Goal: Task Accomplishment & Management: Manage account settings

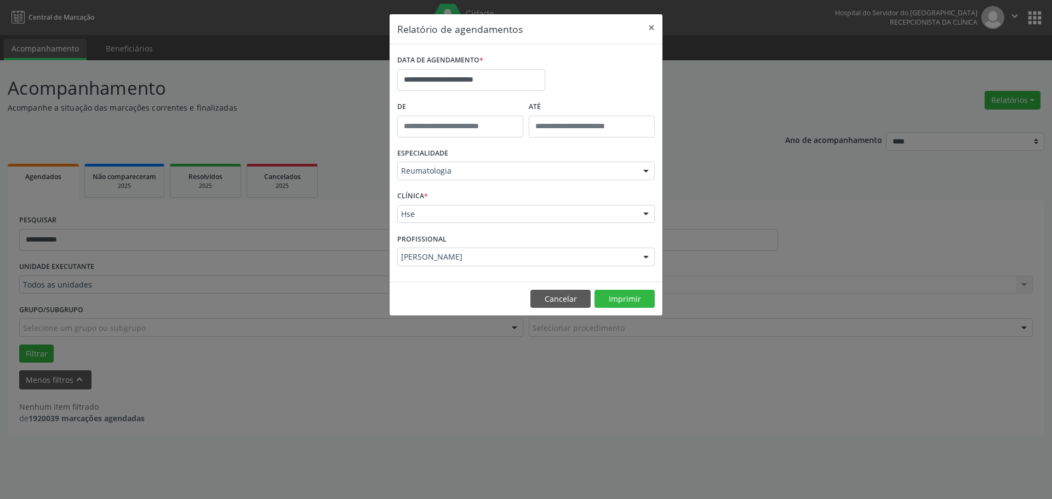
click at [466, 69] on label "DATA DE AGENDAMENTO *" at bounding box center [440, 60] width 86 height 17
click at [467, 81] on input "**********" at bounding box center [471, 80] width 148 height 22
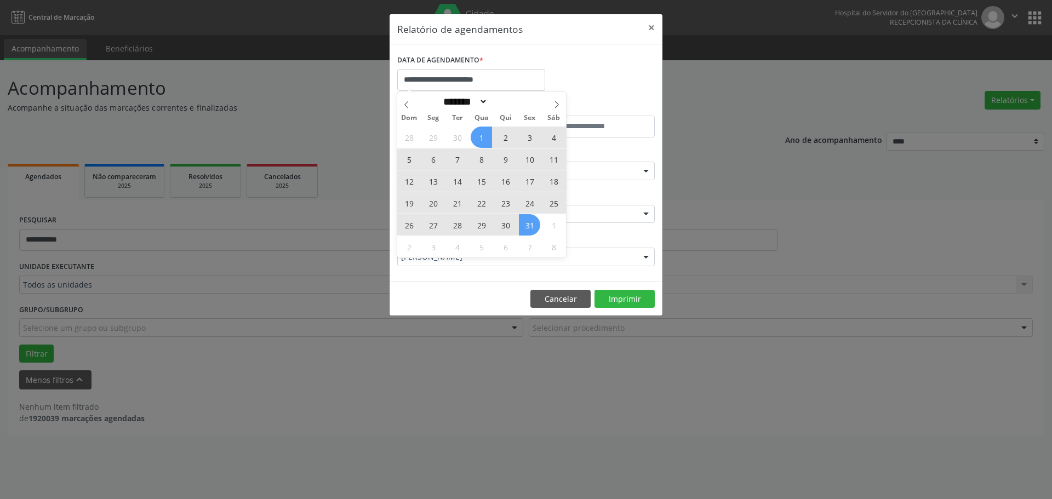
select select "*"
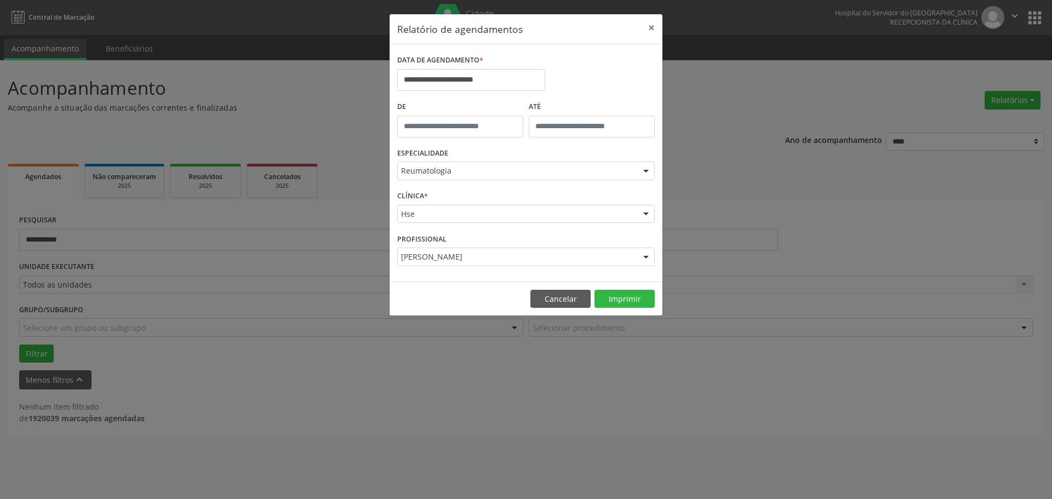
click at [577, 70] on div "**********" at bounding box center [526, 75] width 263 height 47
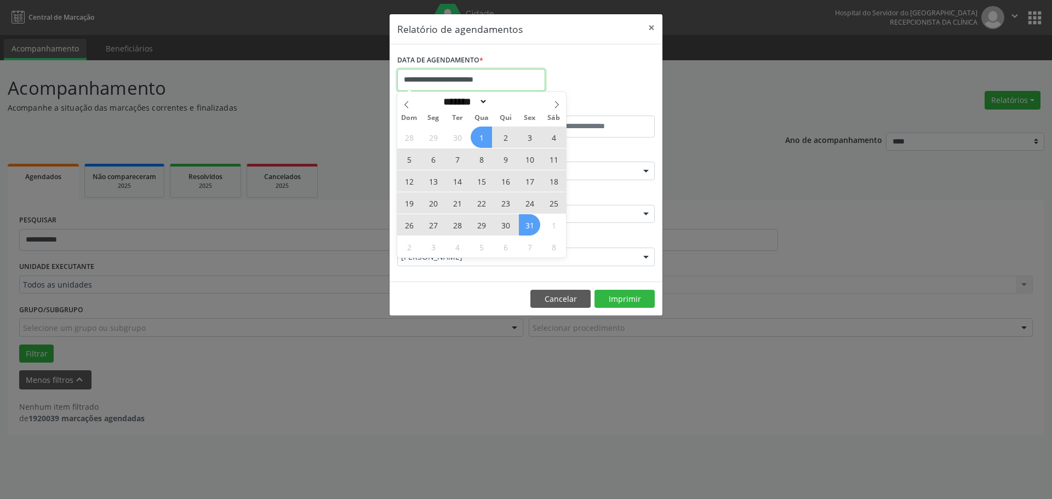
click at [500, 72] on input "**********" at bounding box center [471, 80] width 148 height 22
click at [584, 58] on div "**********" at bounding box center [526, 75] width 263 height 47
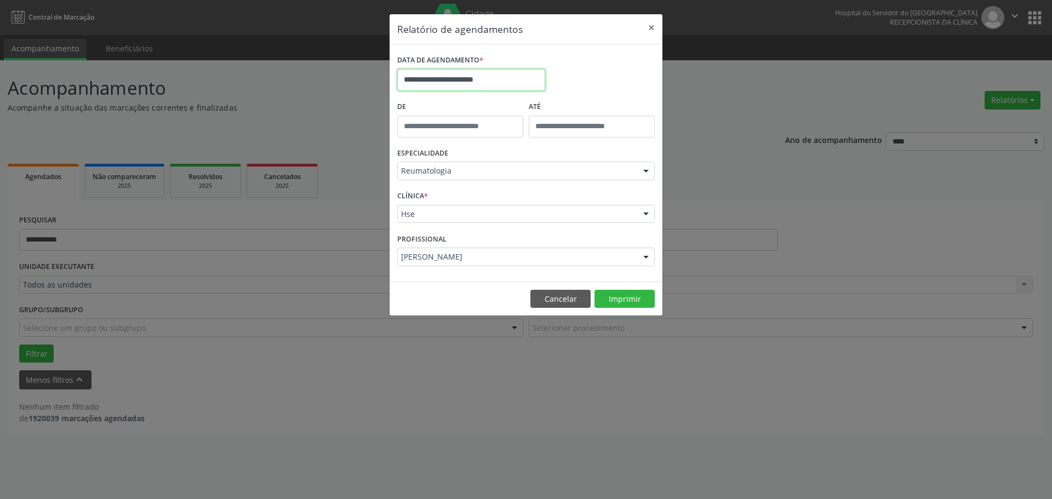
click at [414, 78] on input "**********" at bounding box center [471, 80] width 148 height 22
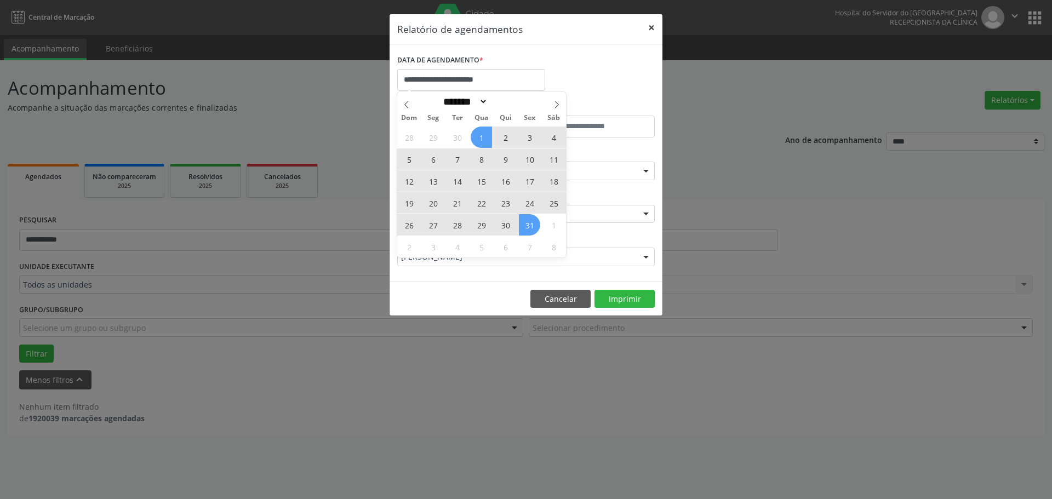
click at [652, 30] on button "×" at bounding box center [652, 27] width 22 height 27
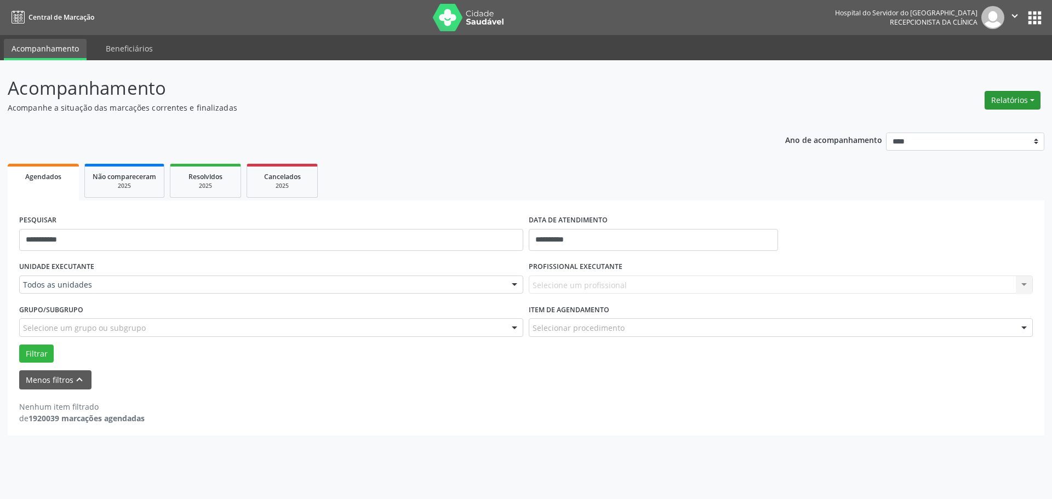
click at [1023, 91] on button "Relatórios" at bounding box center [1013, 100] width 56 height 19
click at [959, 117] on link "Agendamentos" at bounding box center [982, 123] width 118 height 15
select select "*"
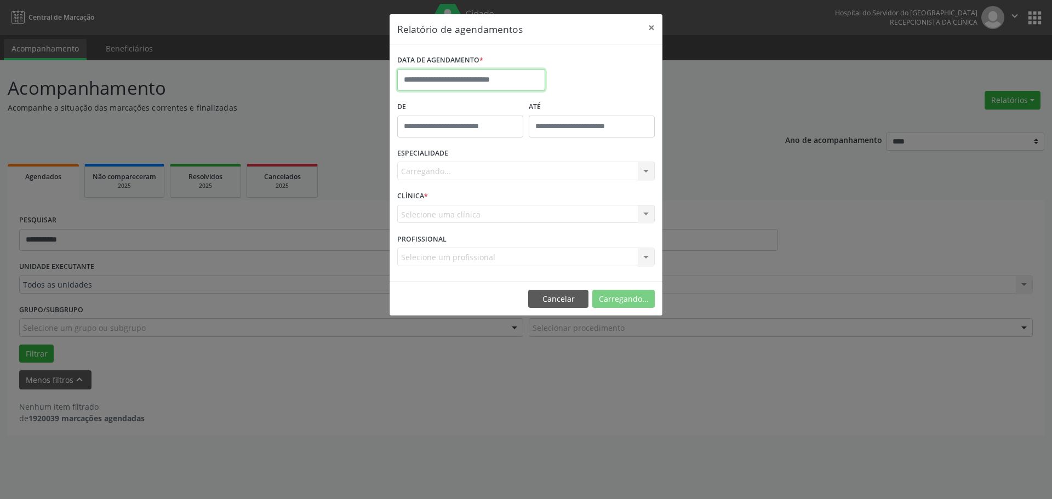
click at [418, 74] on input "text" at bounding box center [471, 80] width 148 height 22
click at [501, 156] on span "11" at bounding box center [505, 159] width 21 height 21
type input "**********"
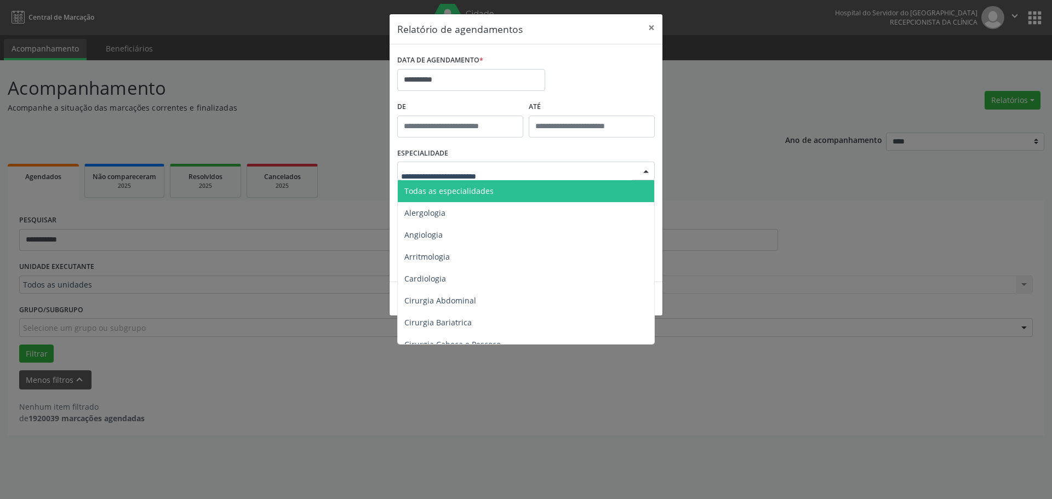
click at [457, 191] on span "Todas as especialidades" at bounding box center [448, 191] width 89 height 10
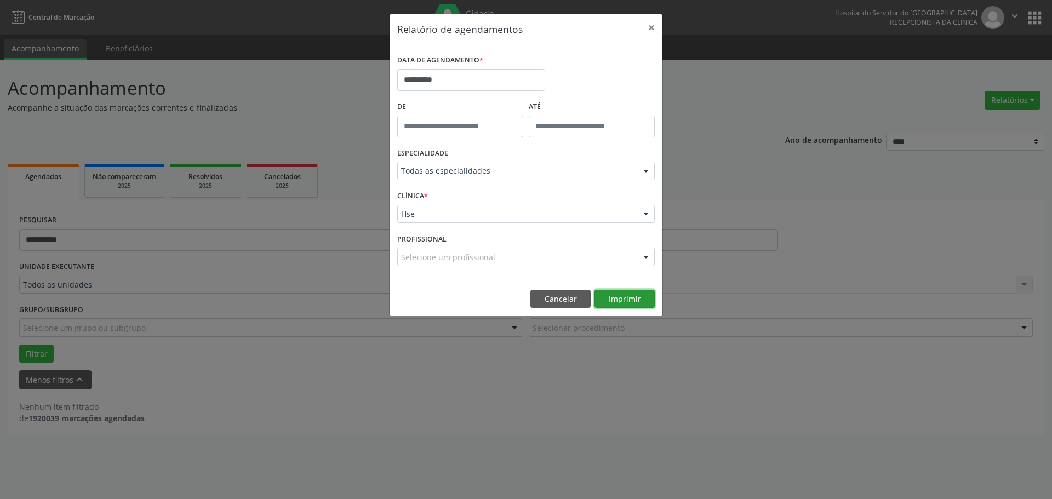
click at [629, 295] on button "Imprimir" at bounding box center [625, 299] width 60 height 19
click at [654, 28] on button "×" at bounding box center [652, 27] width 22 height 27
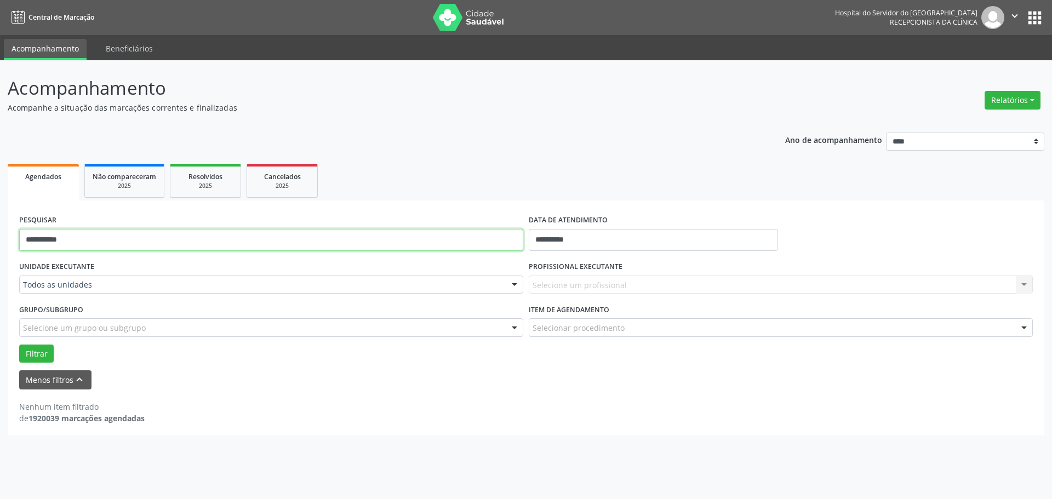
click at [54, 234] on input "**********" at bounding box center [271, 240] width 504 height 22
click at [400, 174] on ul "Agendados Não compareceram 2025 Resolvidos 2025 Cancelados 2025" at bounding box center [526, 180] width 1037 height 39
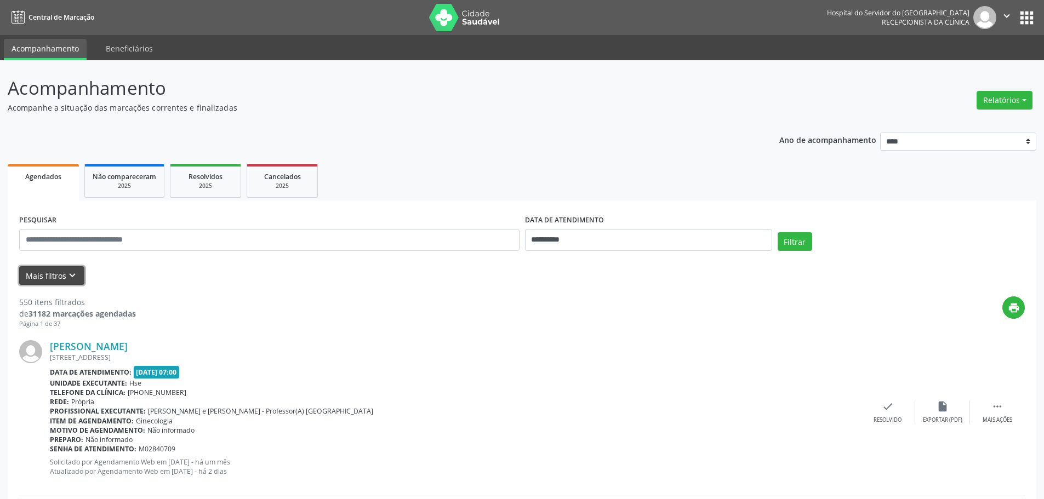
click at [55, 269] on button "Mais filtros keyboard_arrow_down" at bounding box center [51, 275] width 65 height 19
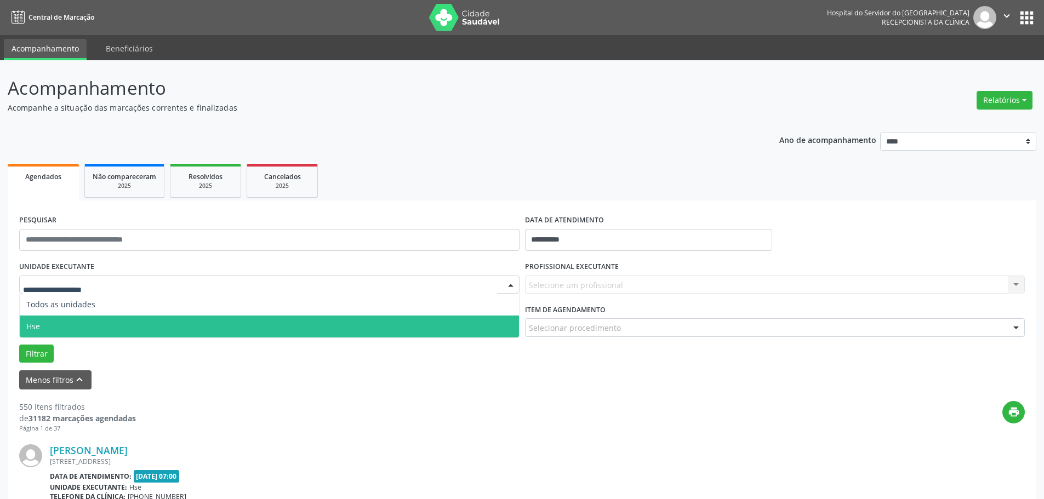
click at [42, 322] on span "Hse" at bounding box center [269, 327] width 499 height 22
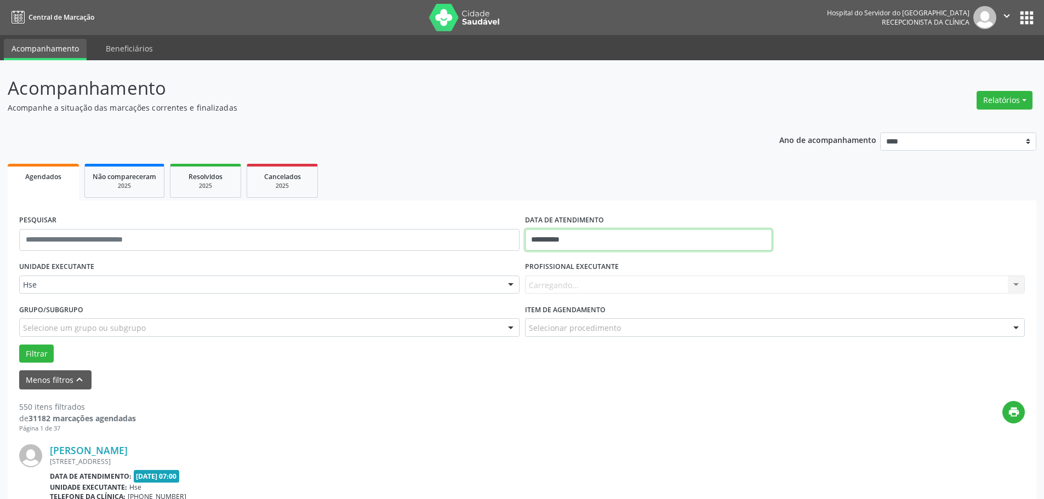
click at [541, 236] on input "**********" at bounding box center [648, 240] width 247 height 22
click at [588, 319] on span "9" at bounding box center [584, 319] width 21 height 21
type input "**********"
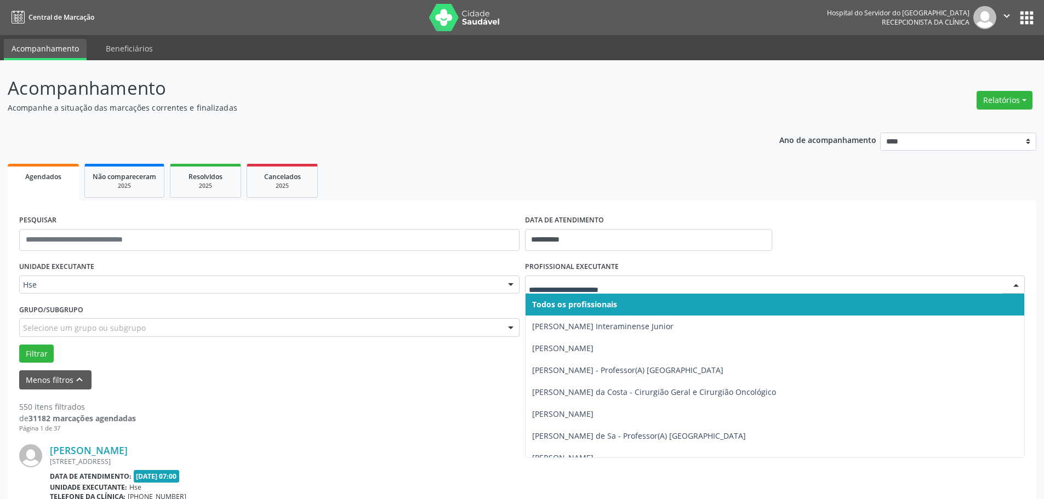
click at [563, 304] on span "Todos os profissionais" at bounding box center [574, 304] width 85 height 10
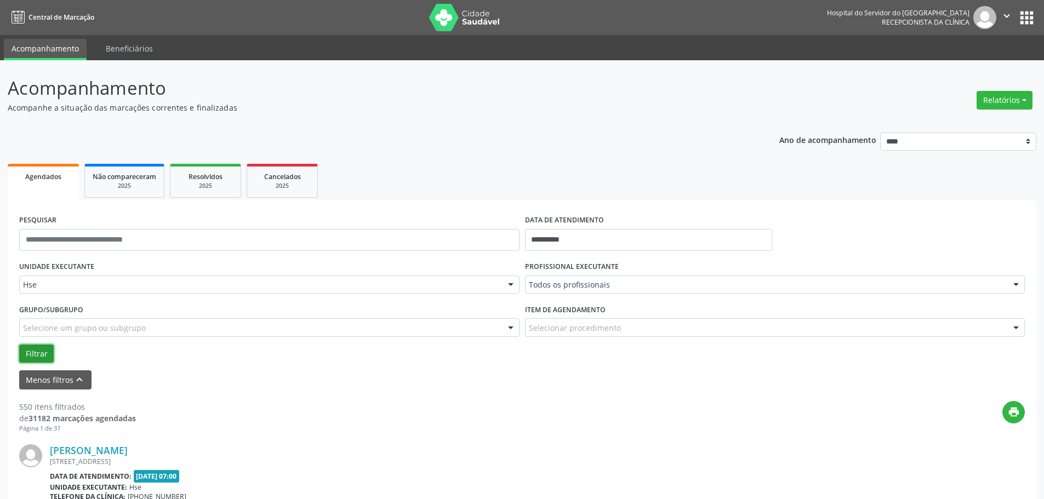
click at [31, 359] on button "Filtrar" at bounding box center [36, 354] width 35 height 19
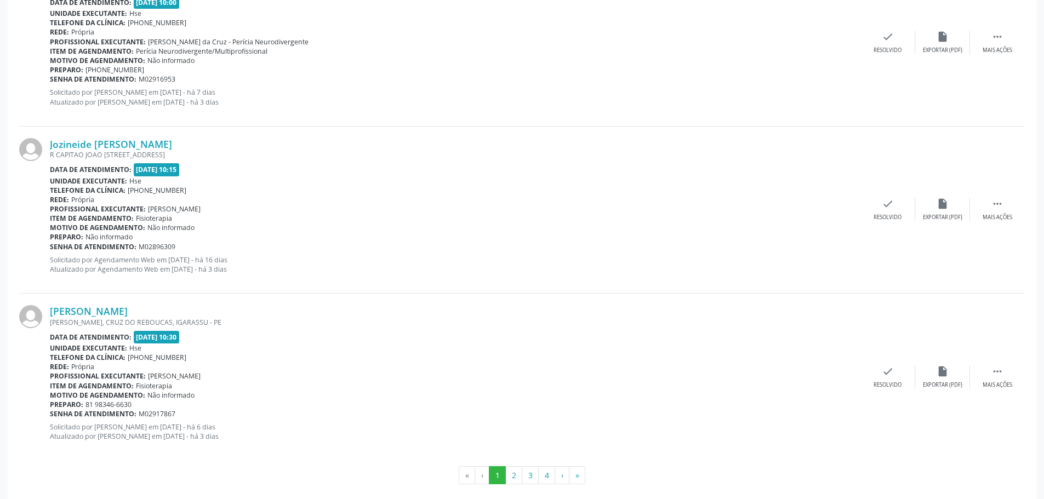
scroll to position [2495, 0]
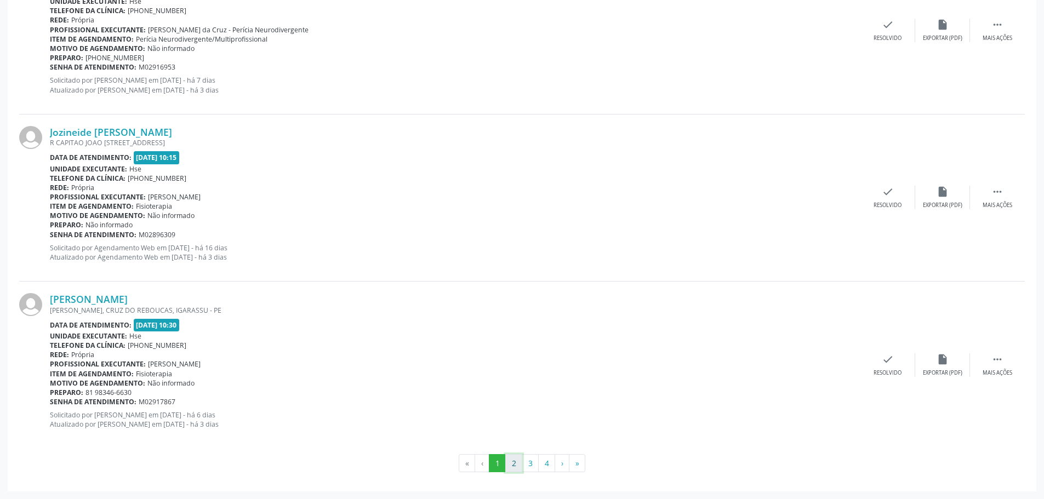
click at [516, 466] on button "2" at bounding box center [513, 463] width 17 height 19
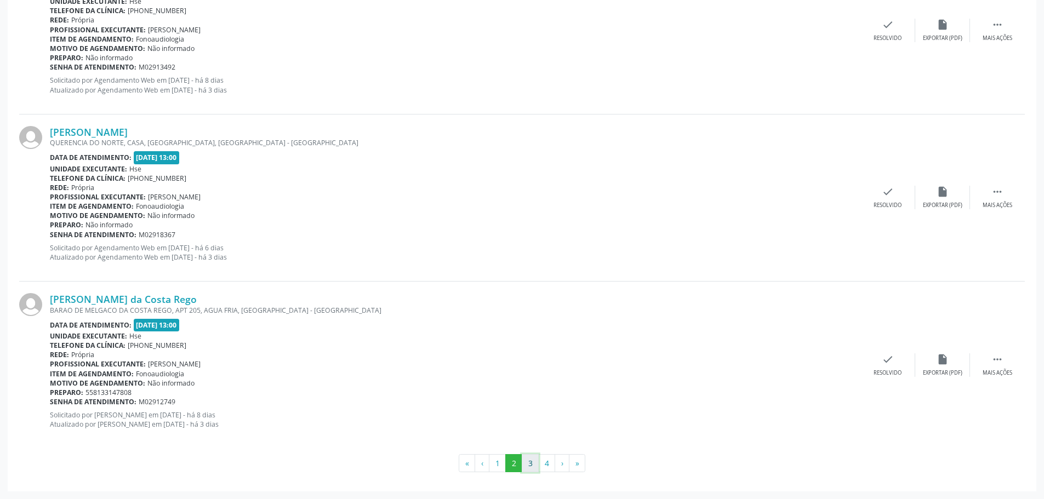
click at [526, 466] on button "3" at bounding box center [530, 463] width 17 height 19
click at [551, 463] on button "4" at bounding box center [546, 463] width 17 height 19
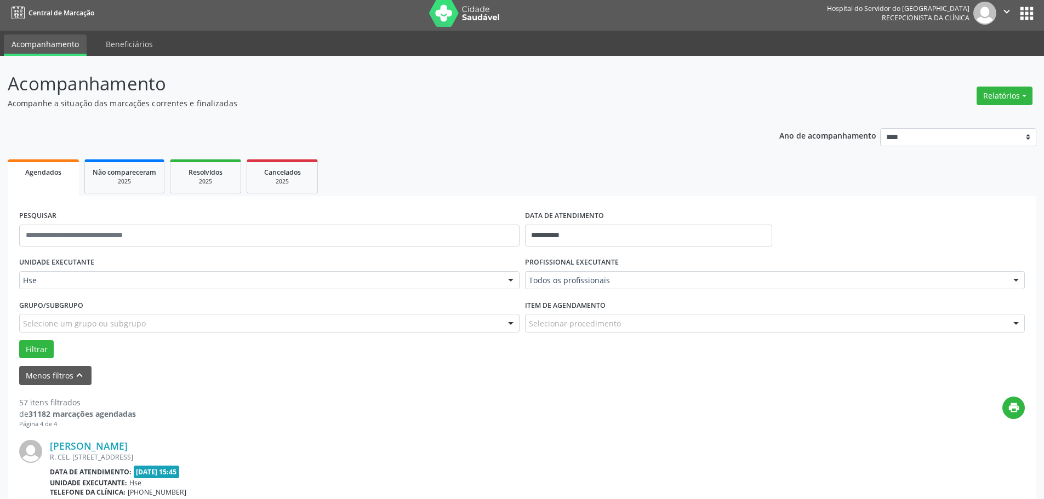
scroll to position [0, 0]
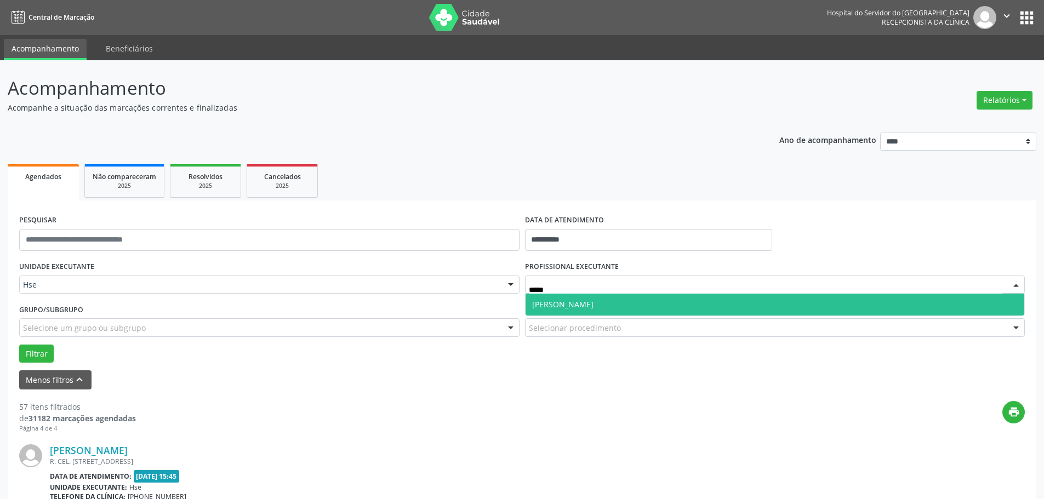
click at [545, 303] on span "[PERSON_NAME]" at bounding box center [562, 304] width 61 height 10
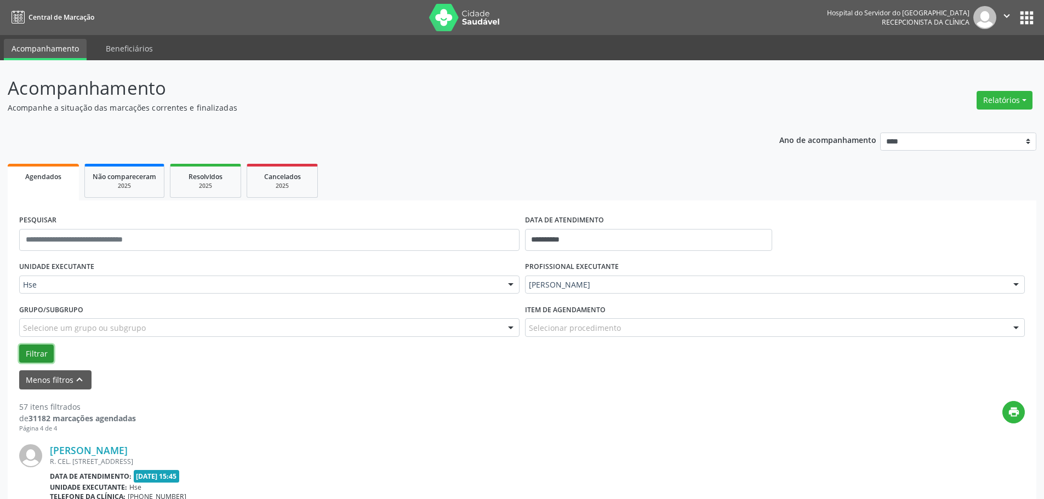
click at [37, 355] on button "Filtrar" at bounding box center [36, 354] width 35 height 19
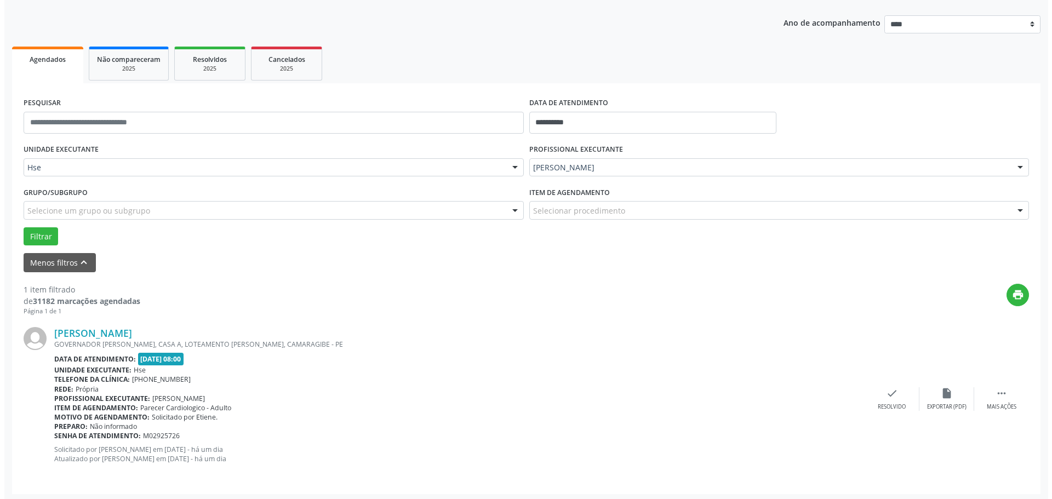
scroll to position [120, 0]
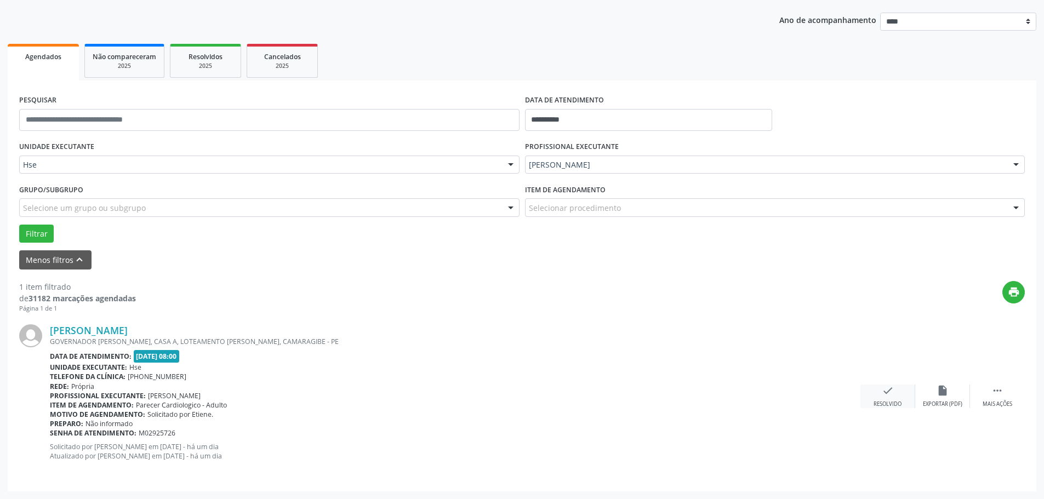
click at [882, 391] on icon "check" at bounding box center [888, 391] width 12 height 12
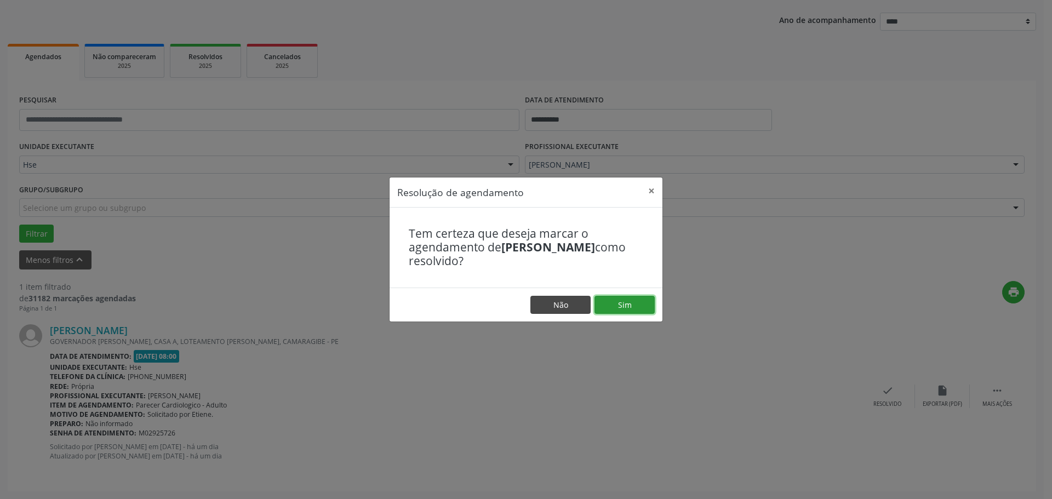
drag, startPoint x: 624, startPoint y: 304, endPoint x: 590, endPoint y: 298, distance: 34.4
click at [623, 303] on button "Sim" at bounding box center [625, 305] width 60 height 19
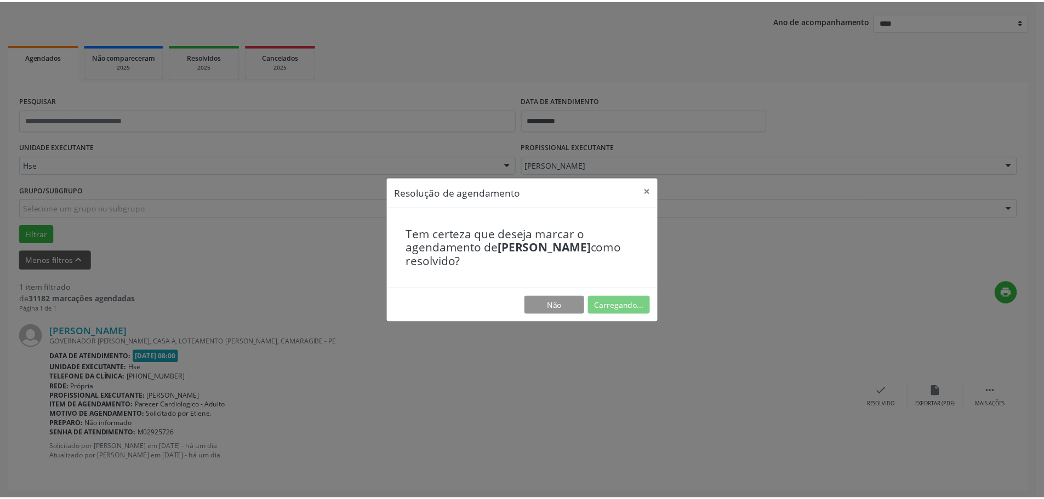
scroll to position [0, 0]
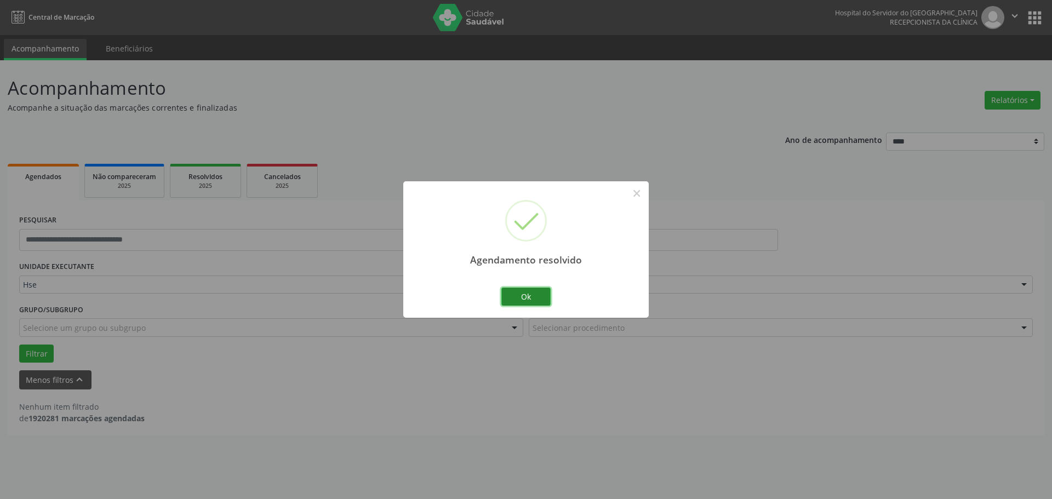
click at [517, 302] on button "Ok" at bounding box center [525, 297] width 49 height 19
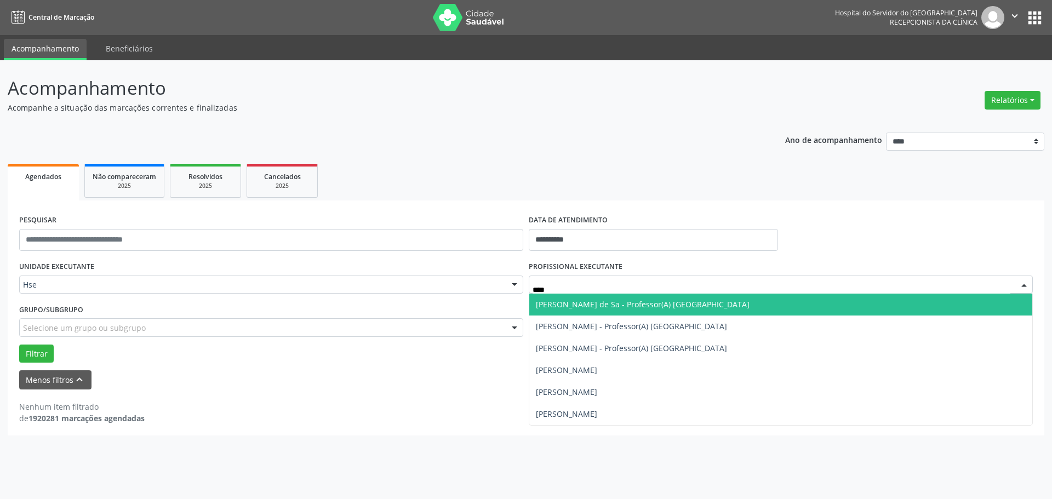
type input "*****"
drag, startPoint x: 541, startPoint y: 298, endPoint x: 500, endPoint y: 303, distance: 41.5
click at [541, 298] on span "[PERSON_NAME] de Sa - Professor(A) [GEOGRAPHIC_DATA]" at bounding box center [780, 305] width 503 height 22
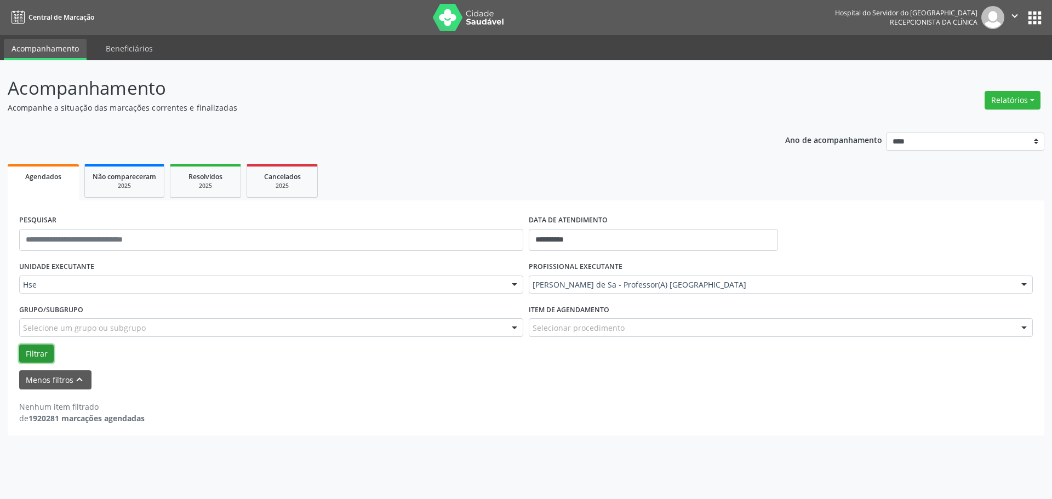
click at [32, 353] on button "Filtrar" at bounding box center [36, 354] width 35 height 19
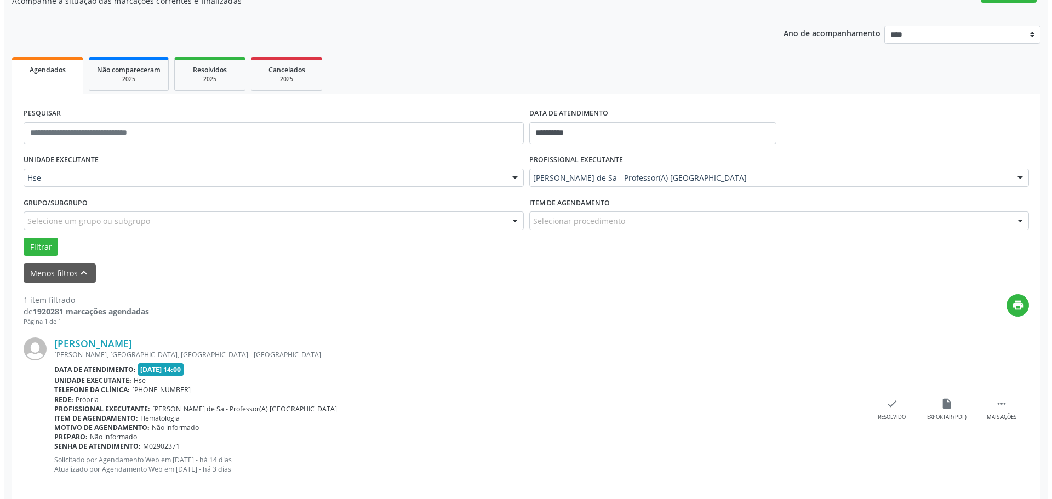
scroll to position [120, 0]
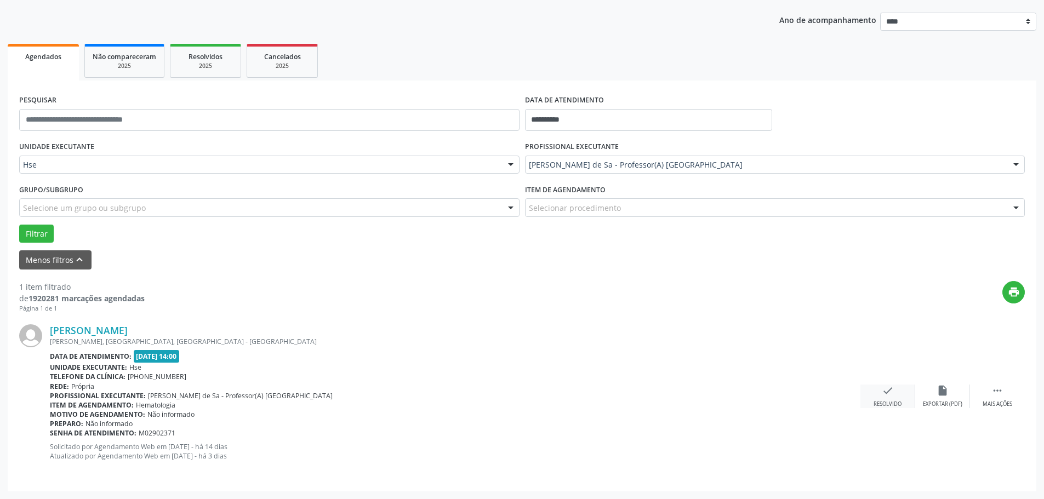
click at [887, 406] on div "Resolvido" at bounding box center [888, 405] width 28 height 8
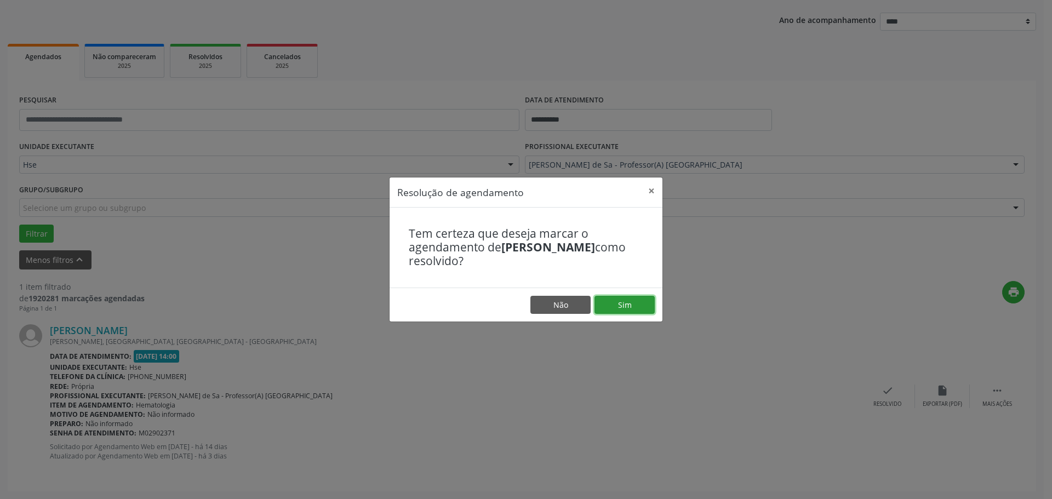
click at [618, 306] on button "Sim" at bounding box center [625, 305] width 60 height 19
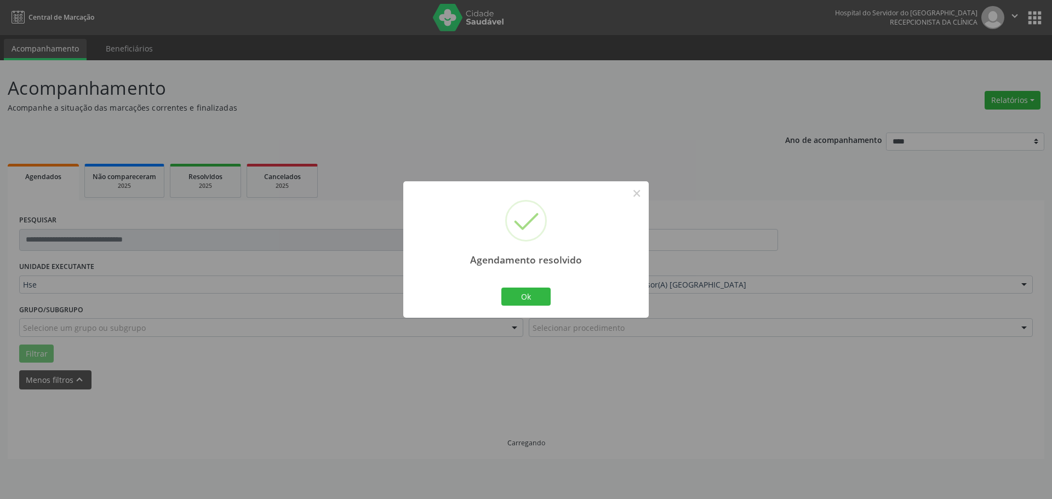
scroll to position [0, 0]
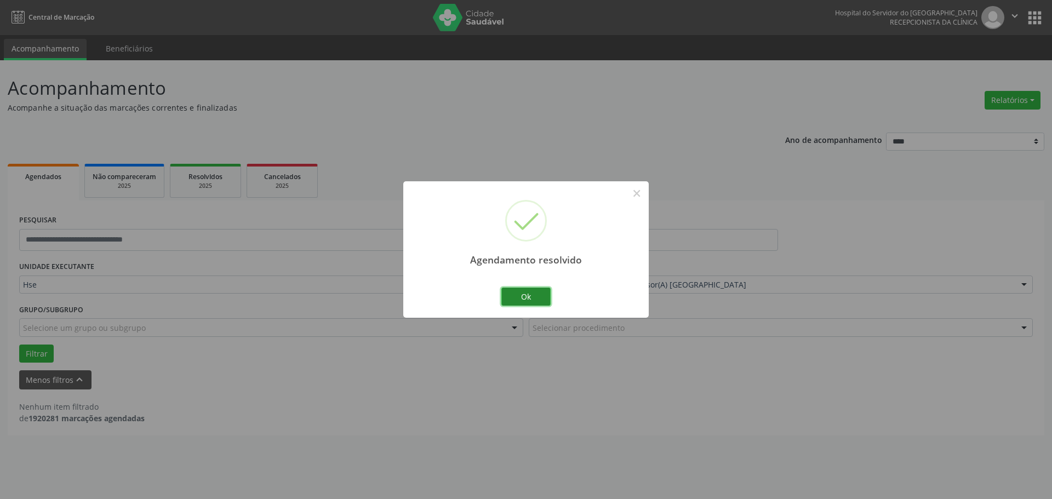
click at [540, 299] on button "Ok" at bounding box center [525, 297] width 49 height 19
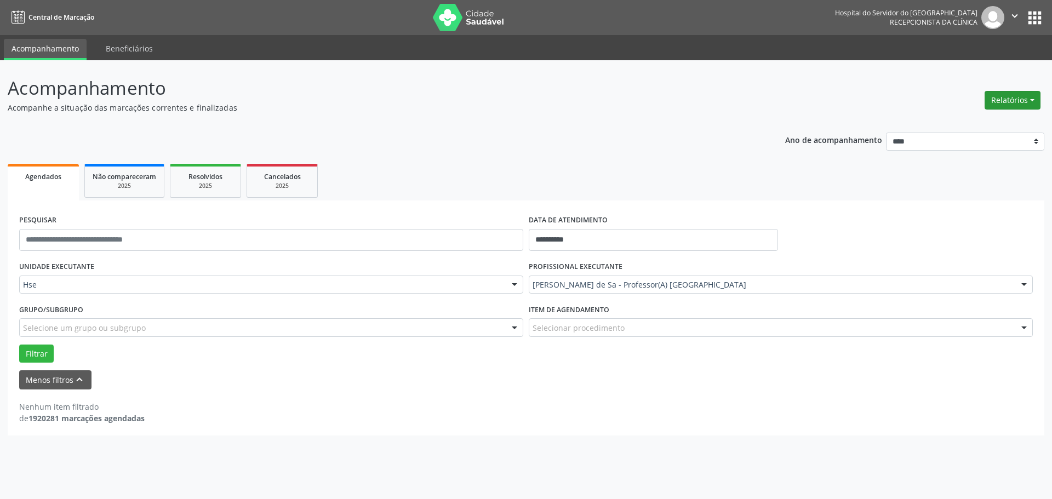
click at [1026, 109] on button "Relatórios" at bounding box center [1013, 100] width 56 height 19
click at [949, 129] on link "Agendamentos" at bounding box center [982, 123] width 118 height 15
select select "*"
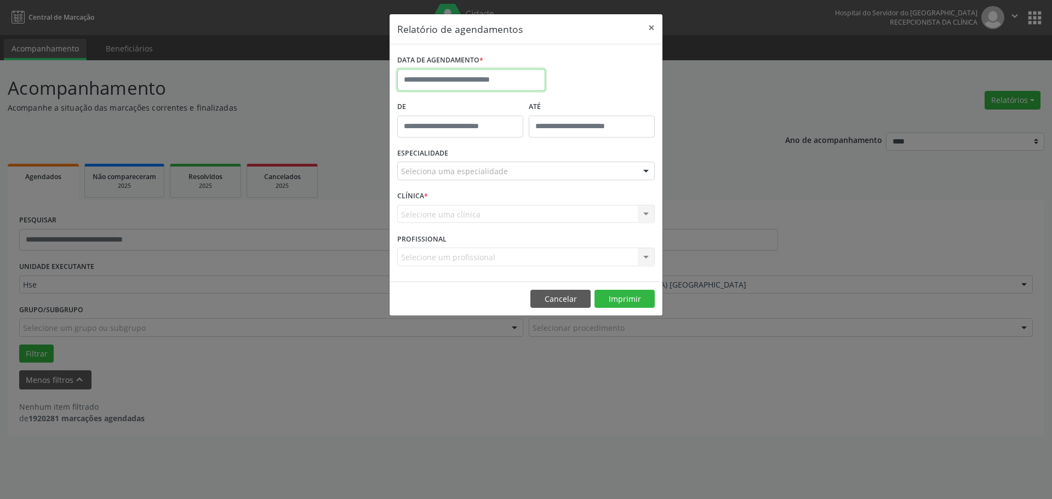
click at [494, 78] on input "text" at bounding box center [471, 80] width 148 height 22
click at [454, 159] on span "9" at bounding box center [457, 159] width 21 height 21
type input "**********"
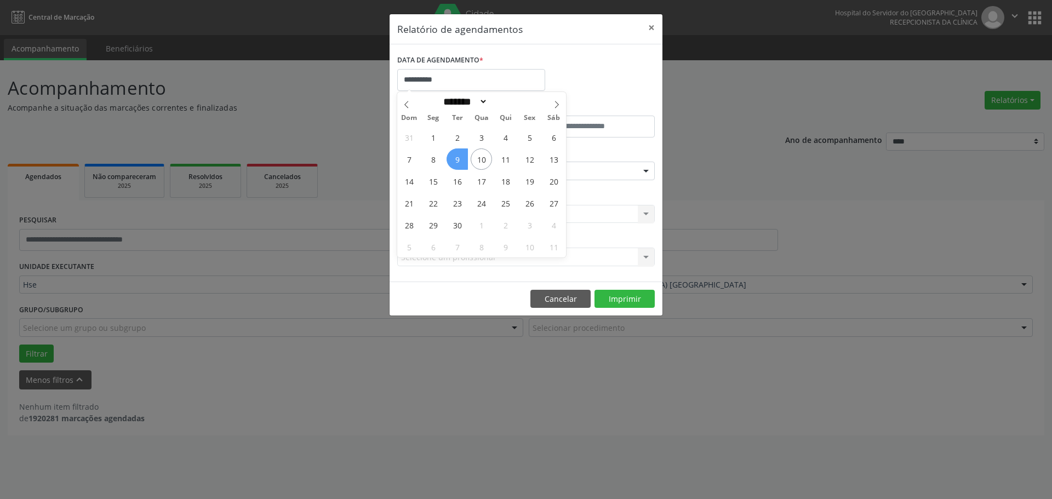
click at [454, 159] on span "9" at bounding box center [457, 159] width 21 height 21
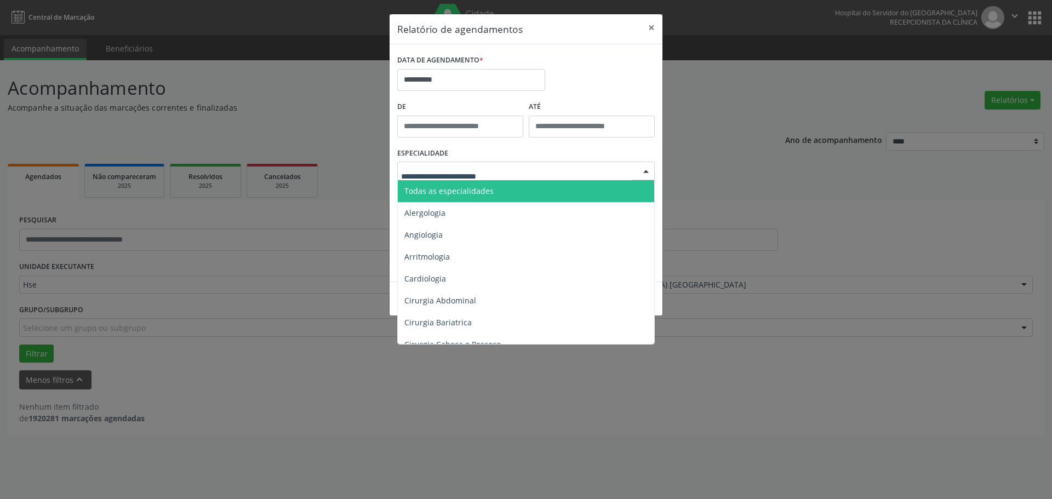
click at [448, 187] on span "Todas as especialidades" at bounding box center [448, 191] width 89 height 10
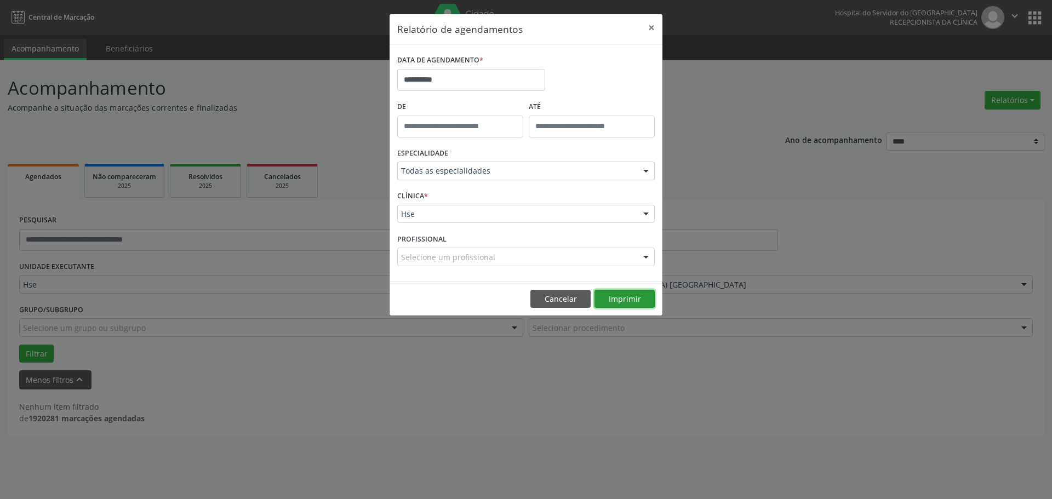
click at [636, 301] on button "Imprimir" at bounding box center [625, 299] width 60 height 19
